Goal: Task Accomplishment & Management: Manage account settings

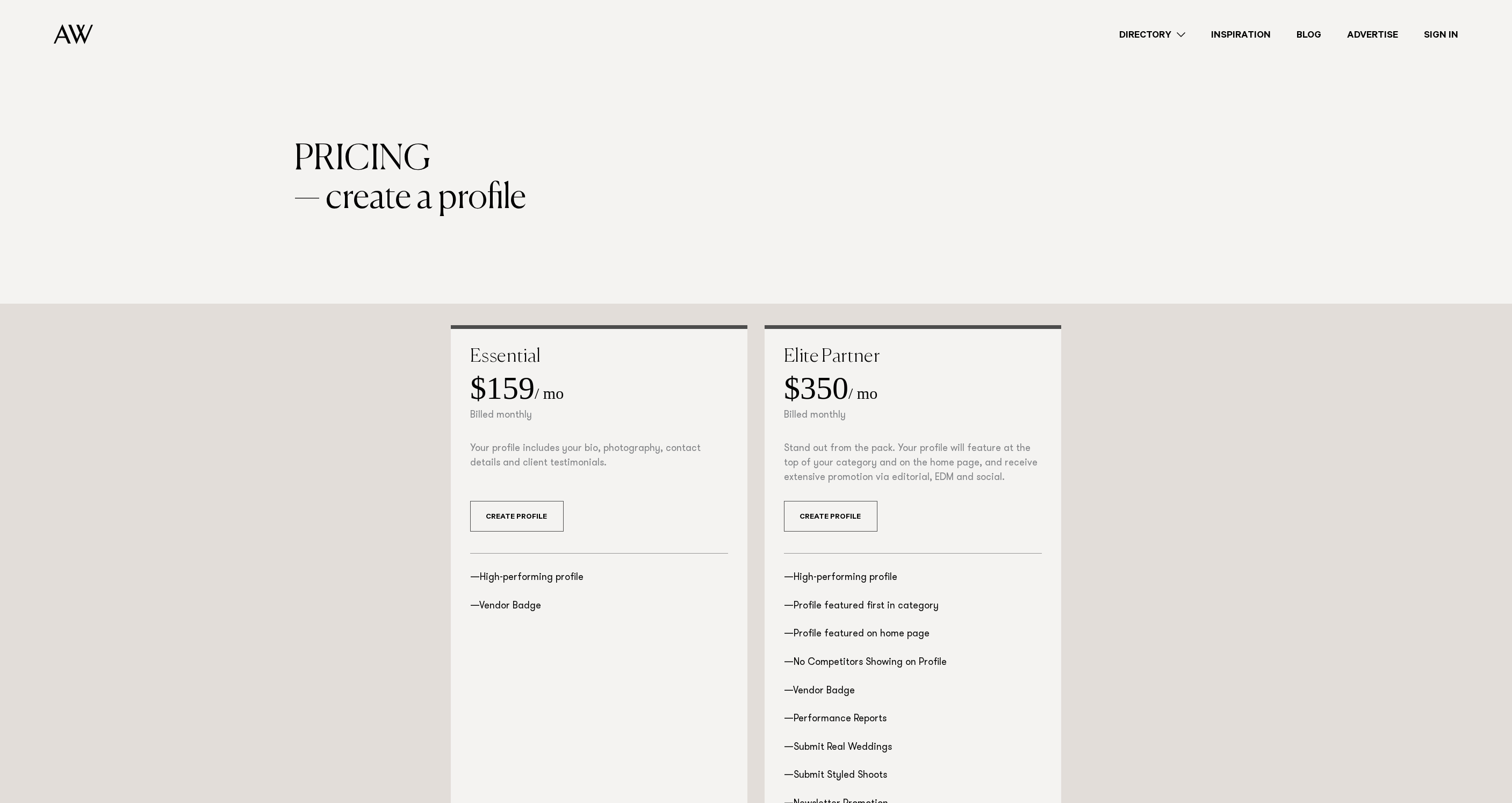
click at [1426, 30] on link "Sign In" at bounding box center [1441, 34] width 60 height 14
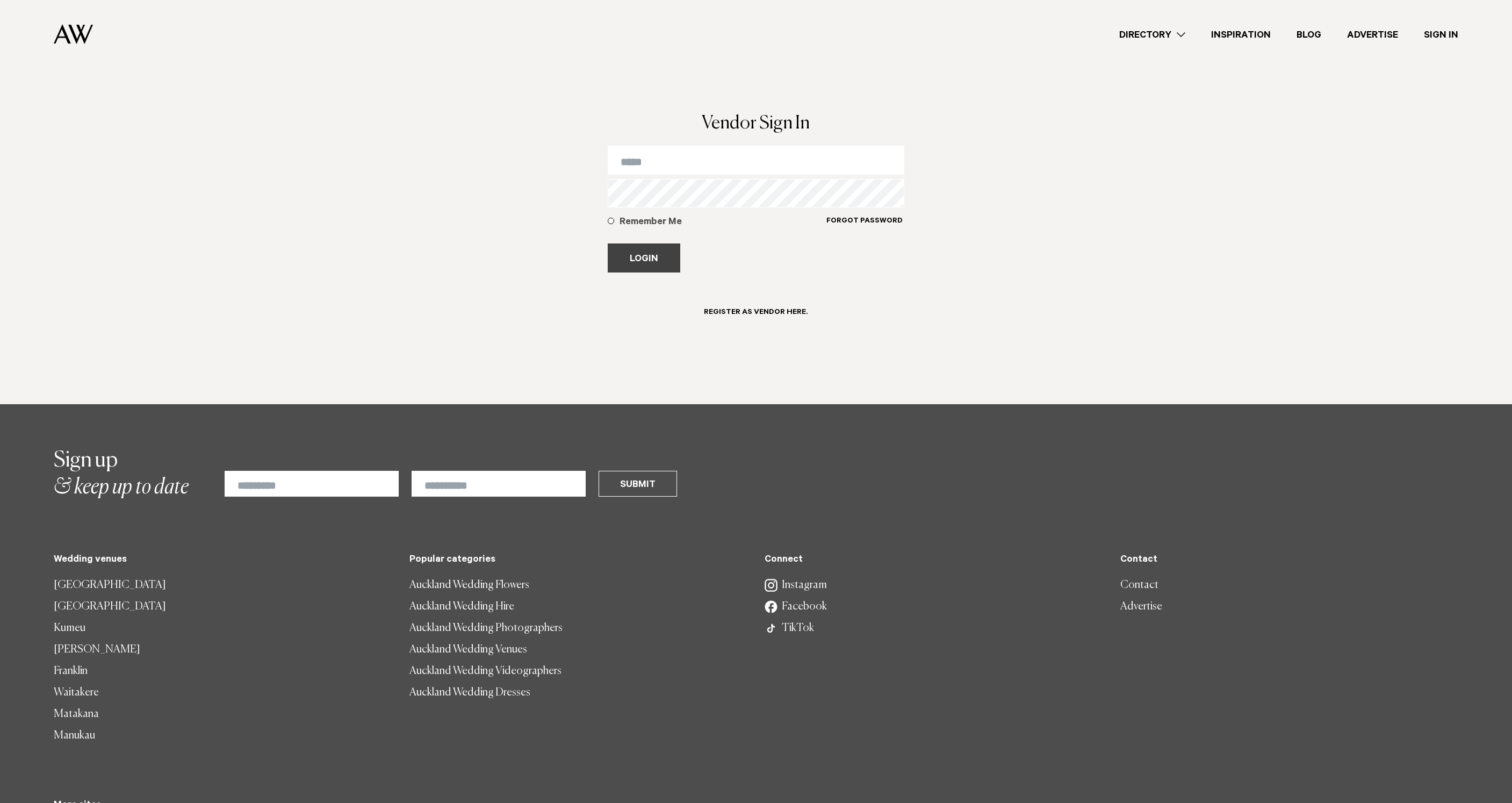
type input "**********"
click at [667, 265] on button "Login" at bounding box center [643, 258] width 72 height 29
